Goal: Book appointment/travel/reservation

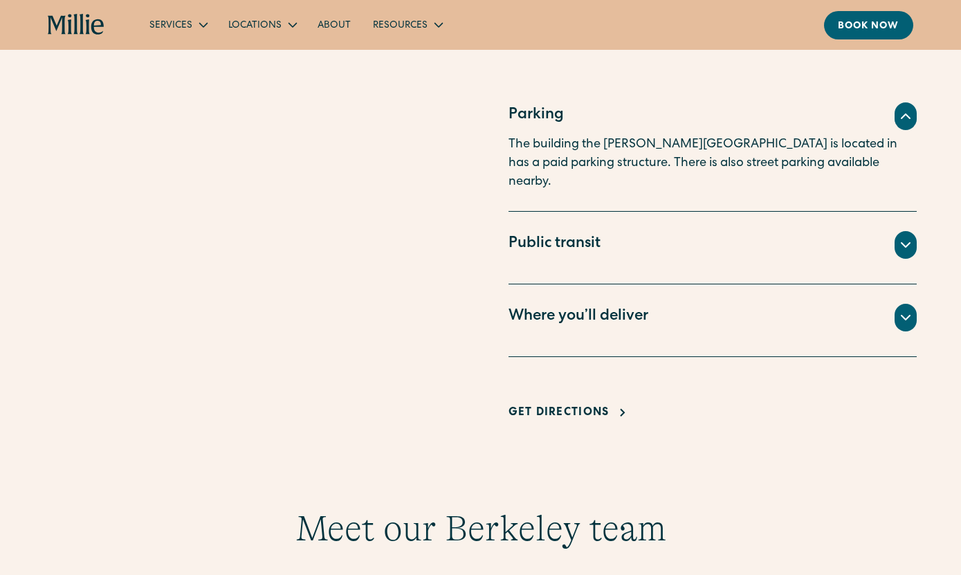
scroll to position [935, 0]
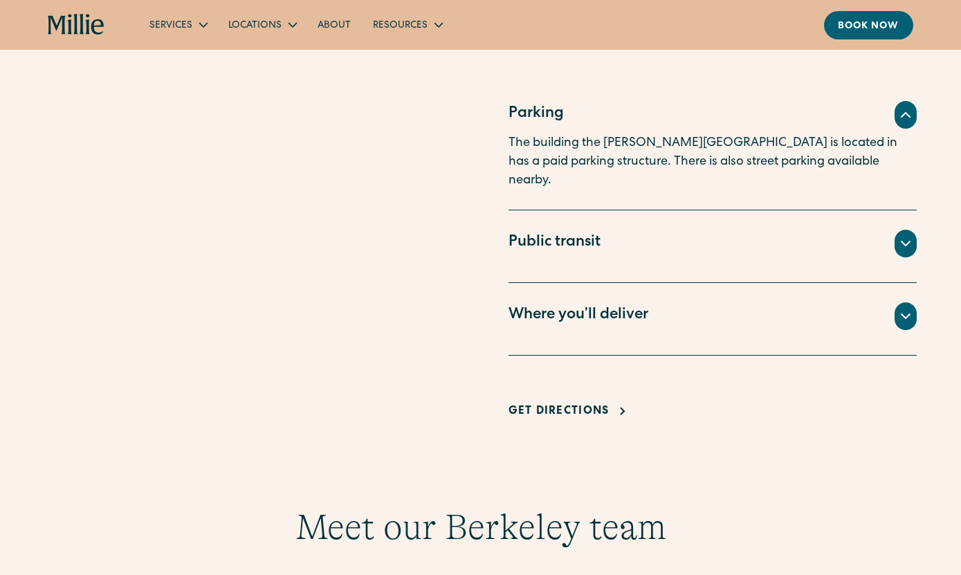
click at [822, 234] on div "Public transit" at bounding box center [713, 244] width 409 height 28
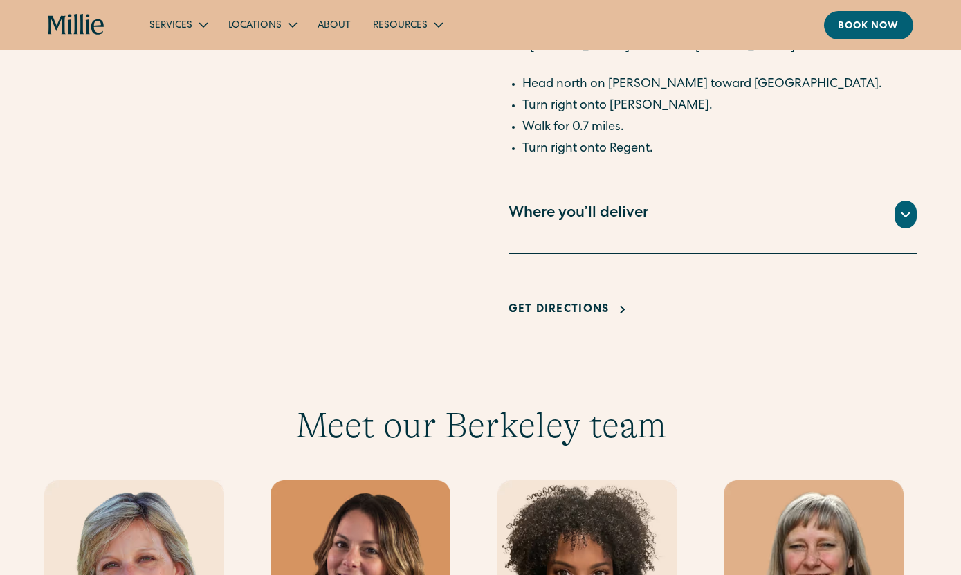
scroll to position [1192, 0]
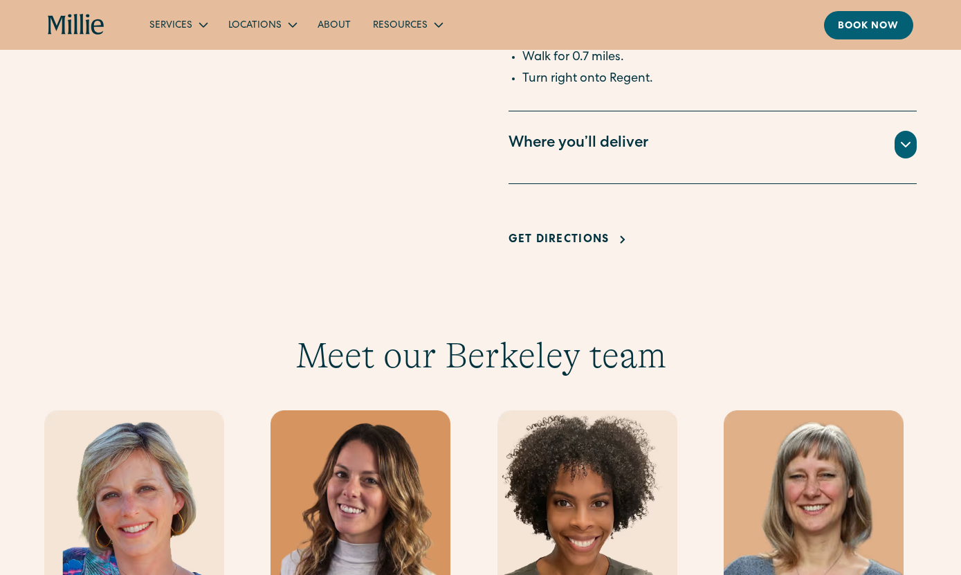
click at [828, 159] on div "All births for Millie patients take place at Alta Bates Hospital, located at 24…" at bounding box center [713, 161] width 409 height 6
click at [907, 147] on icon at bounding box center [905, 144] width 17 height 17
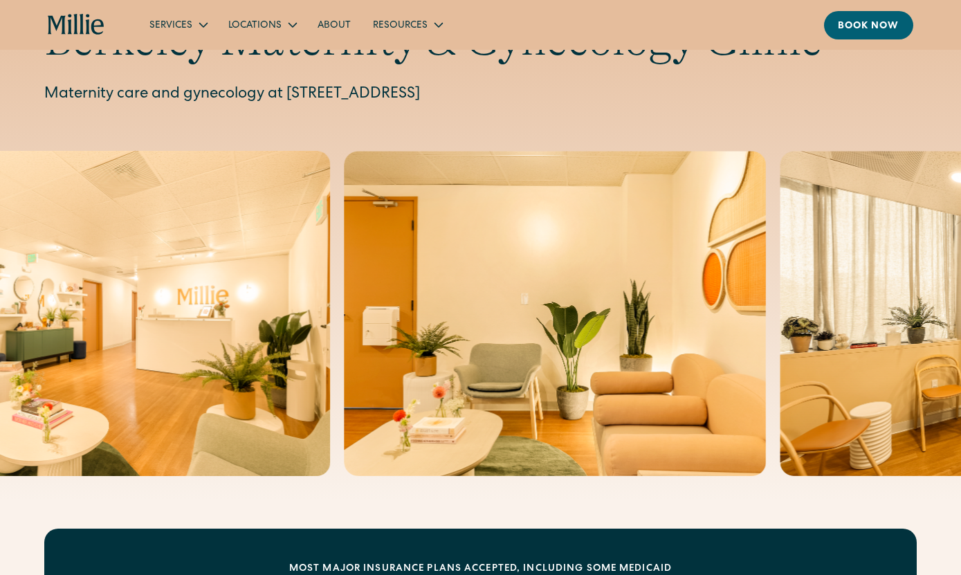
scroll to position [0, 0]
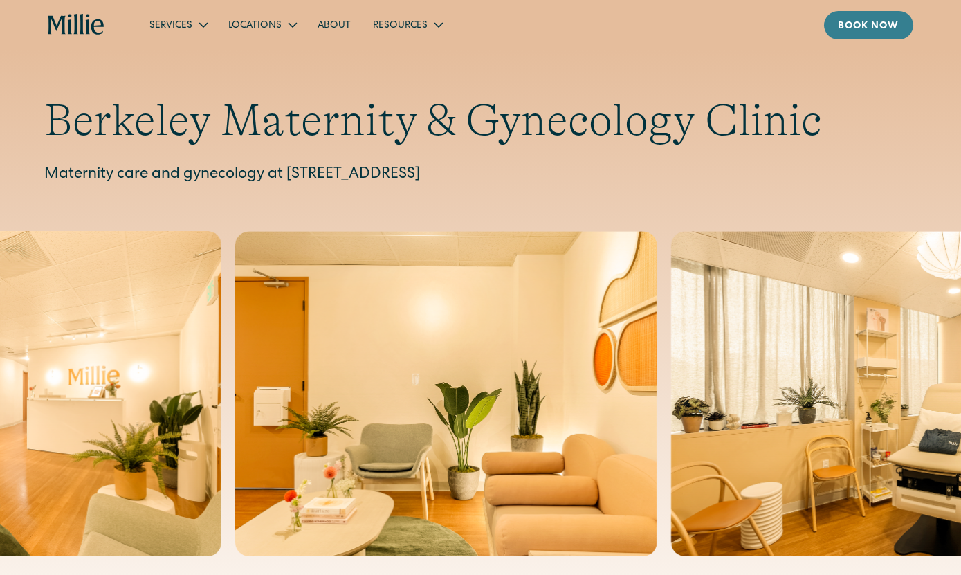
click at [877, 21] on div "Book now" at bounding box center [869, 26] width 62 height 15
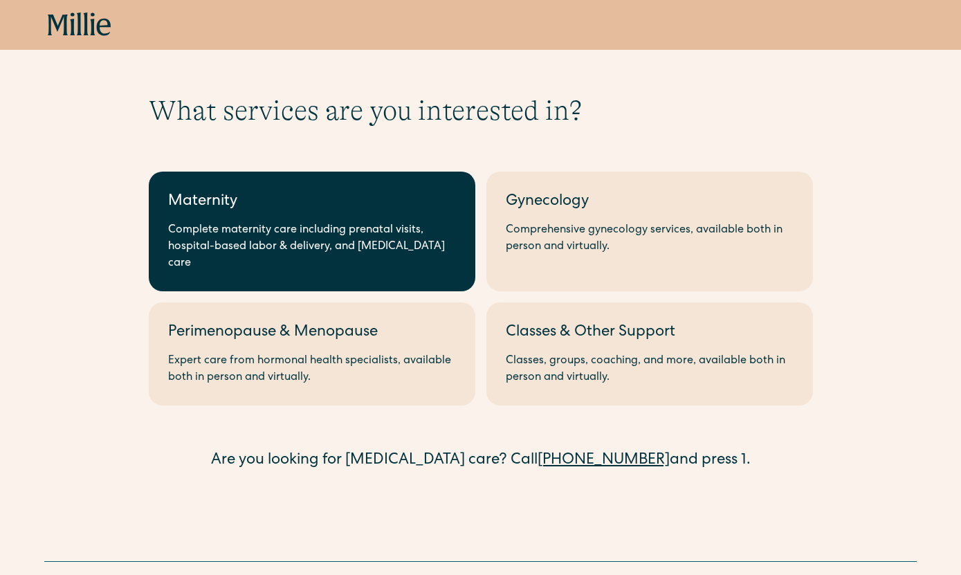
click at [376, 244] on div "Complete maternity care including prenatal visits, hospital-based labor & deliv…" at bounding box center [312, 247] width 288 height 50
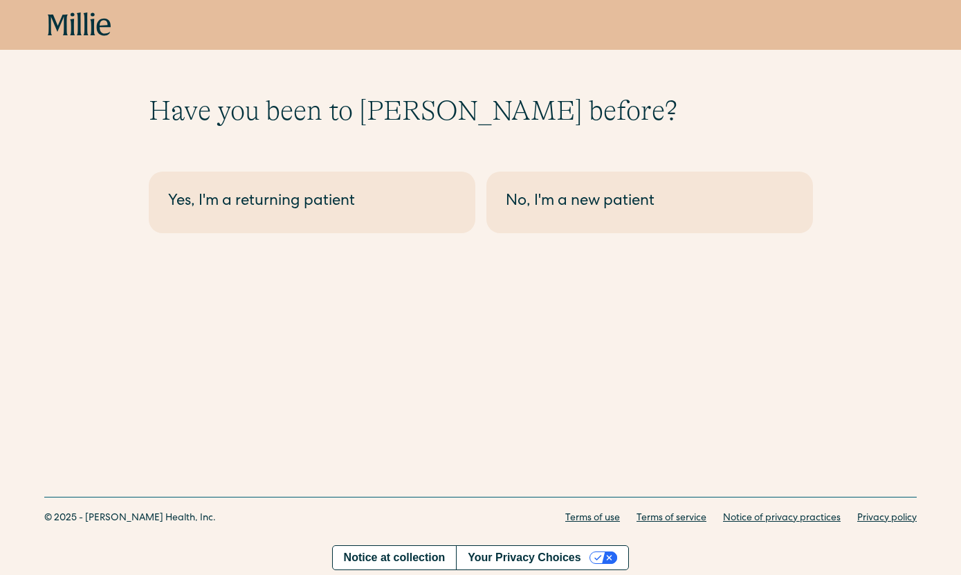
click at [574, 221] on link "No, I'm a new patient" at bounding box center [649, 203] width 327 height 62
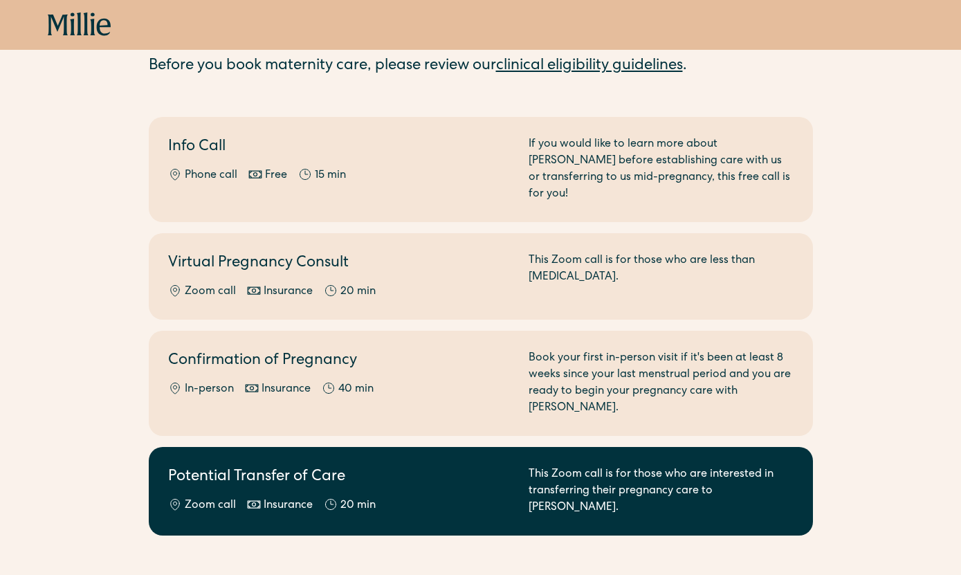
scroll to position [79, 0]
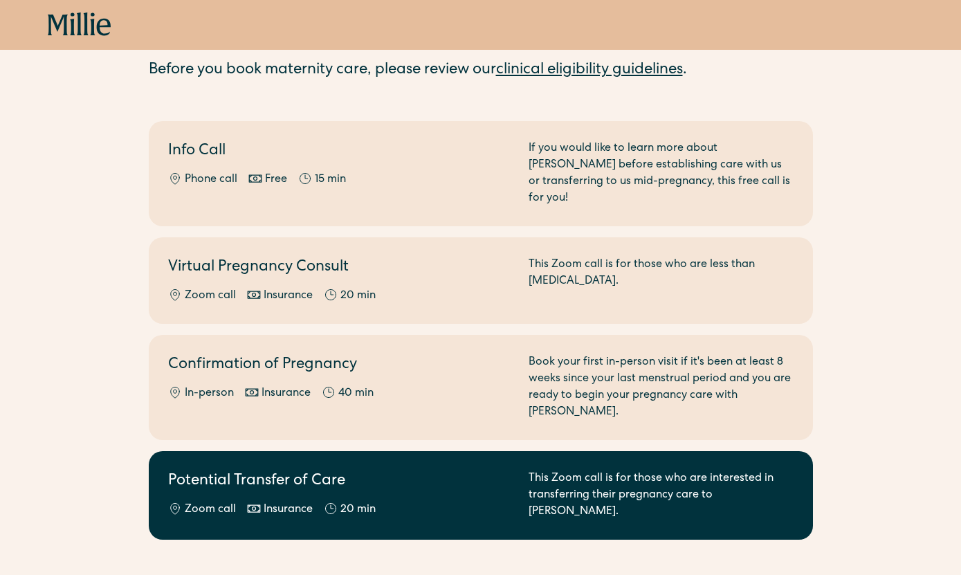
click at [251, 502] on icon at bounding box center [254, 509] width 14 height 14
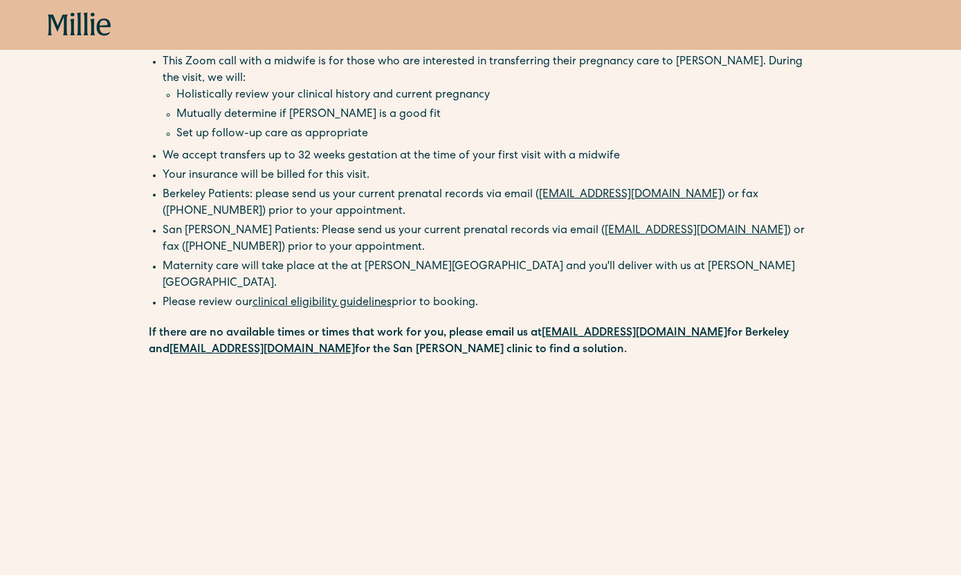
scroll to position [98, 0]
